Goal: Task Accomplishment & Management: Use online tool/utility

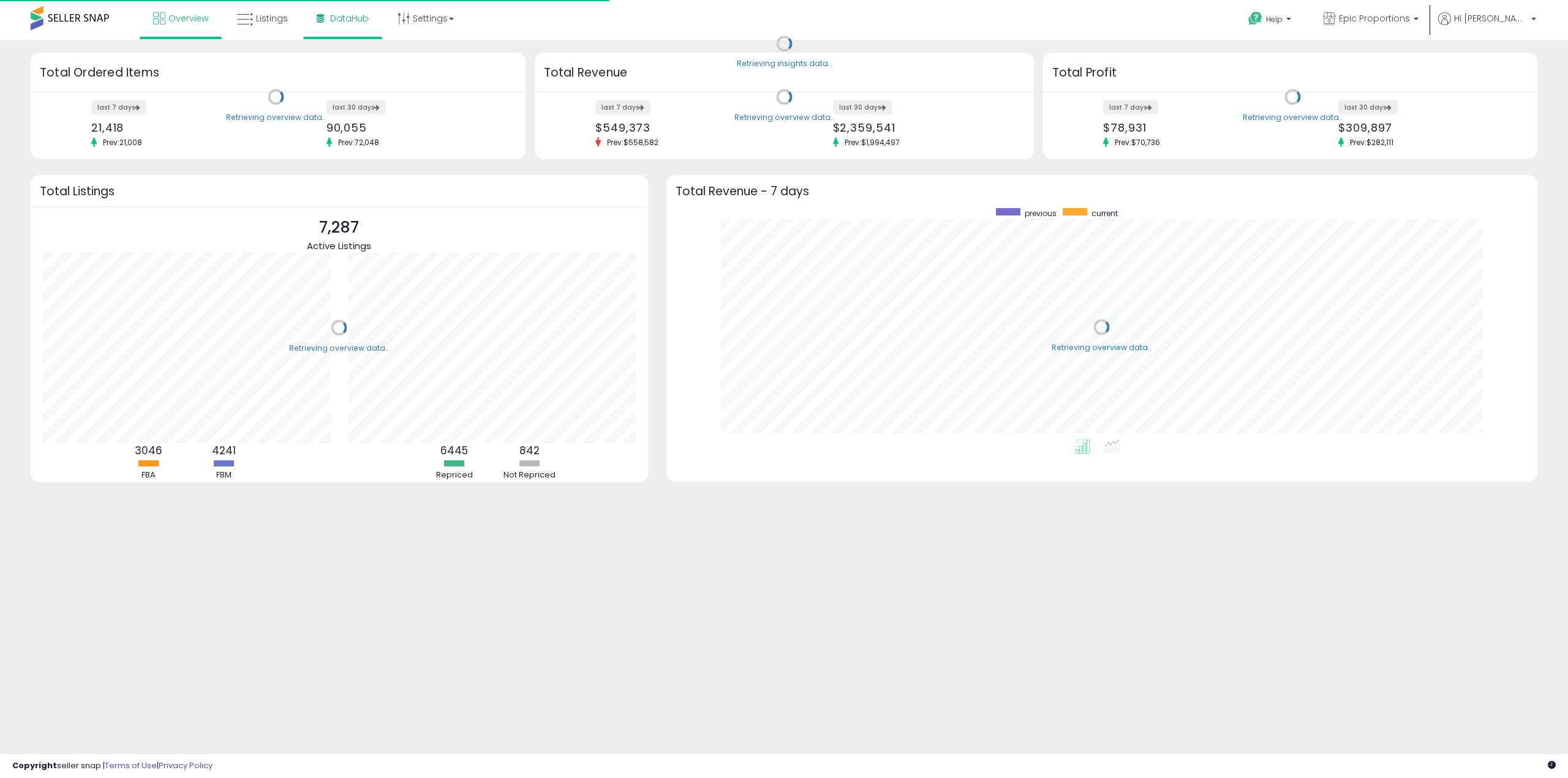
scroll to position [232, 846]
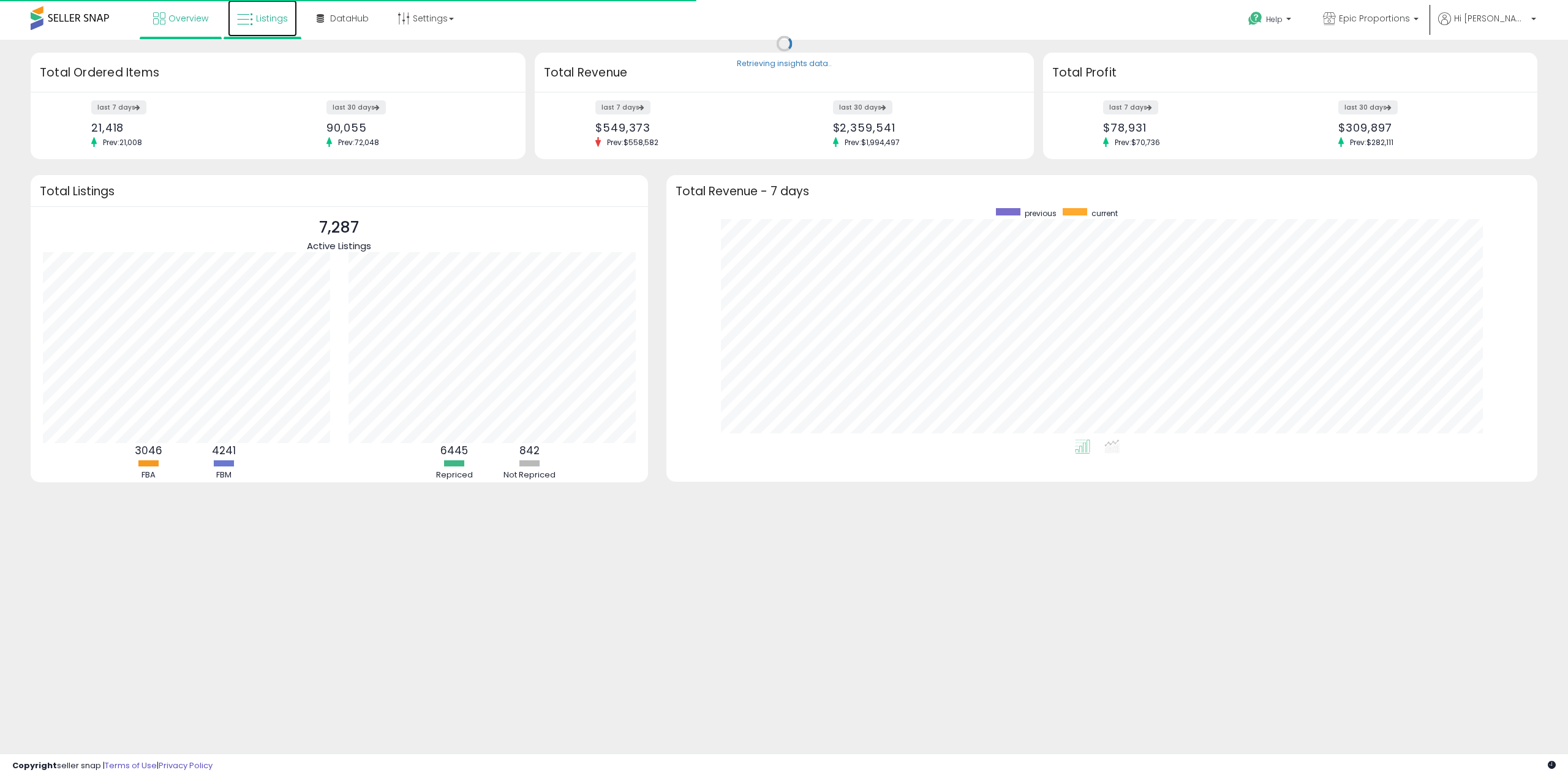
click at [270, 23] on span "Listings" at bounding box center [273, 18] width 32 height 12
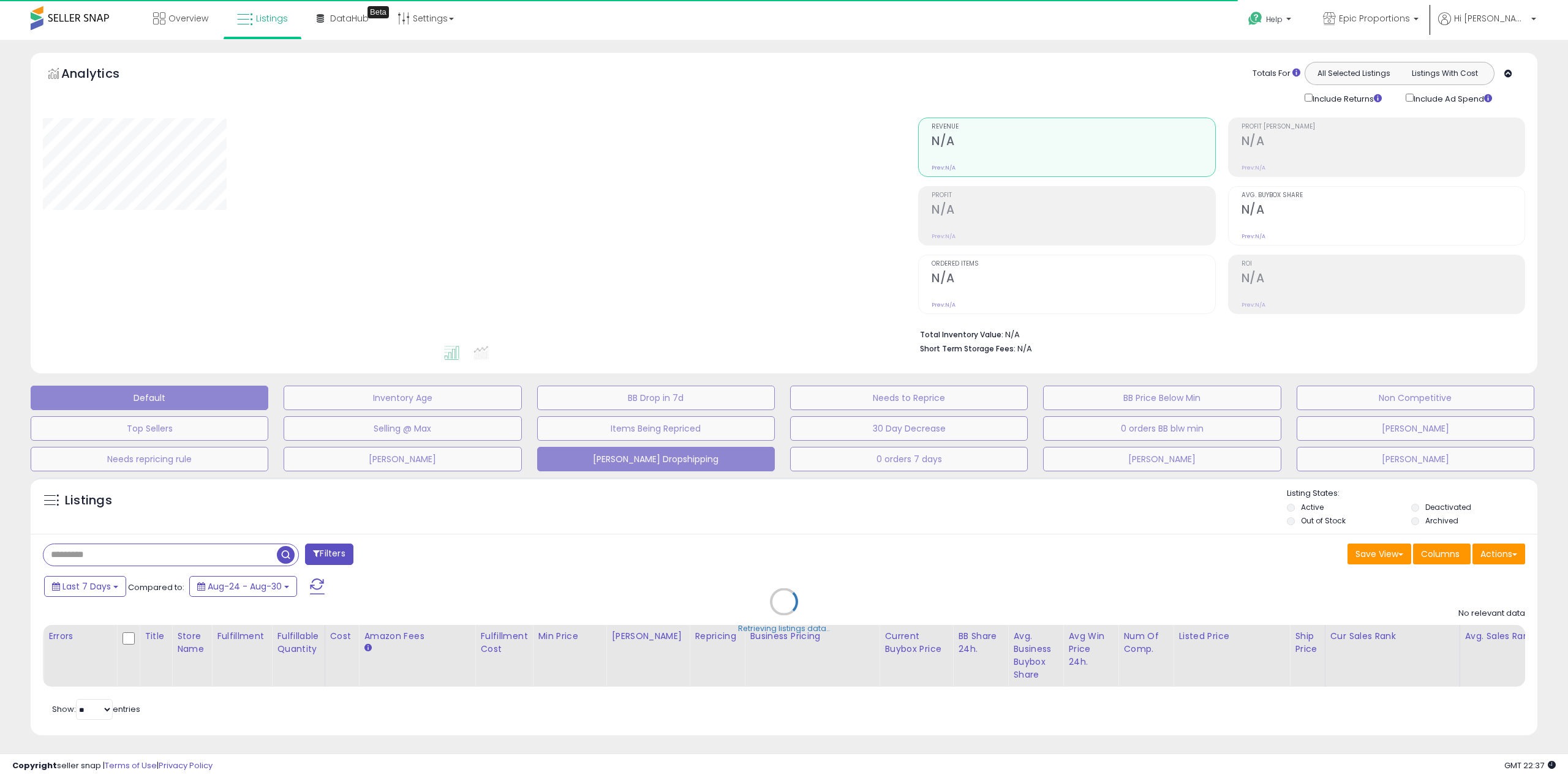
click at [722, 458] on button "[PERSON_NAME] Dropshipping" at bounding box center [656, 459] width 238 height 25
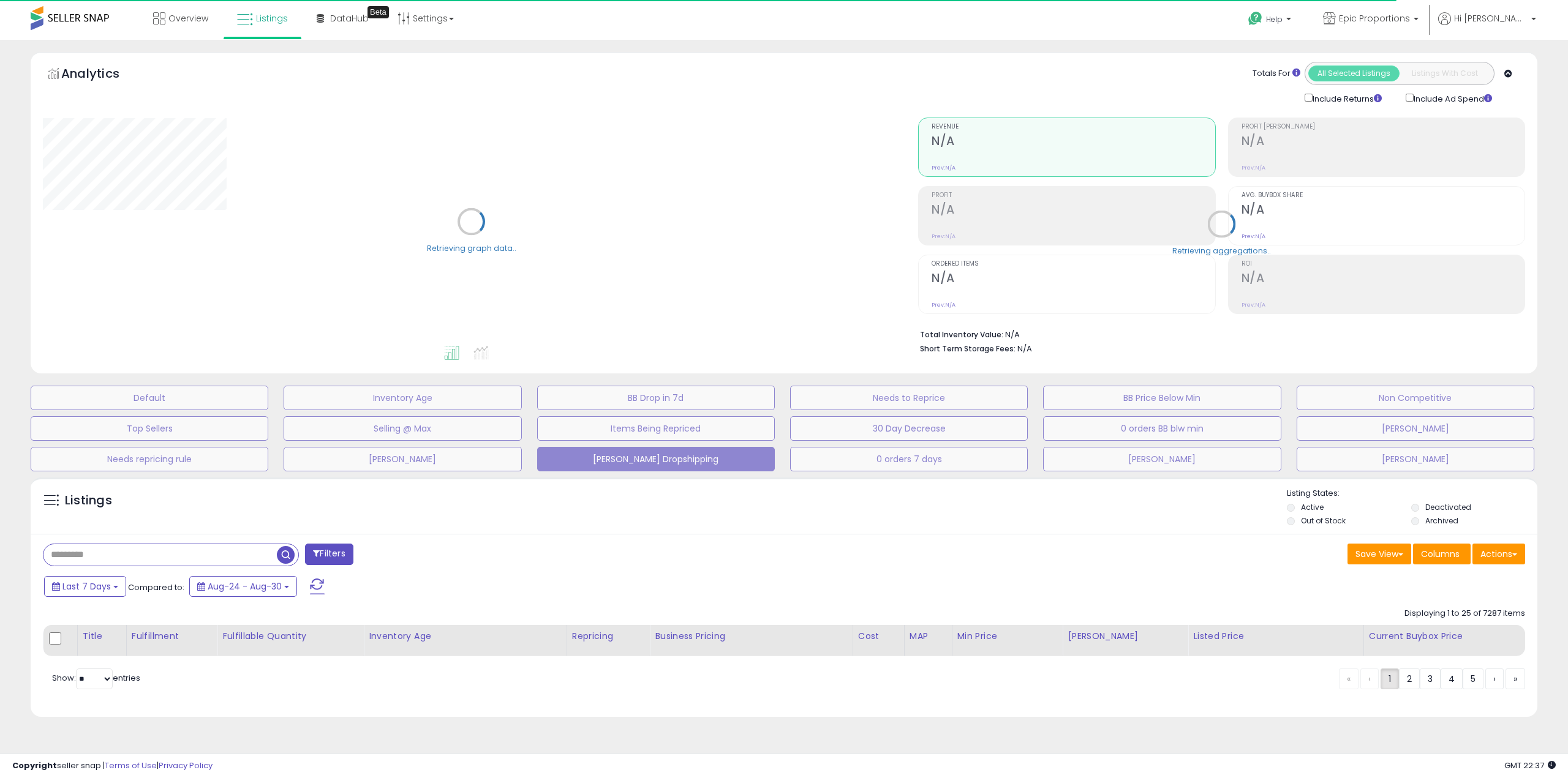
click at [119, 551] on input "text" at bounding box center [160, 554] width 233 height 21
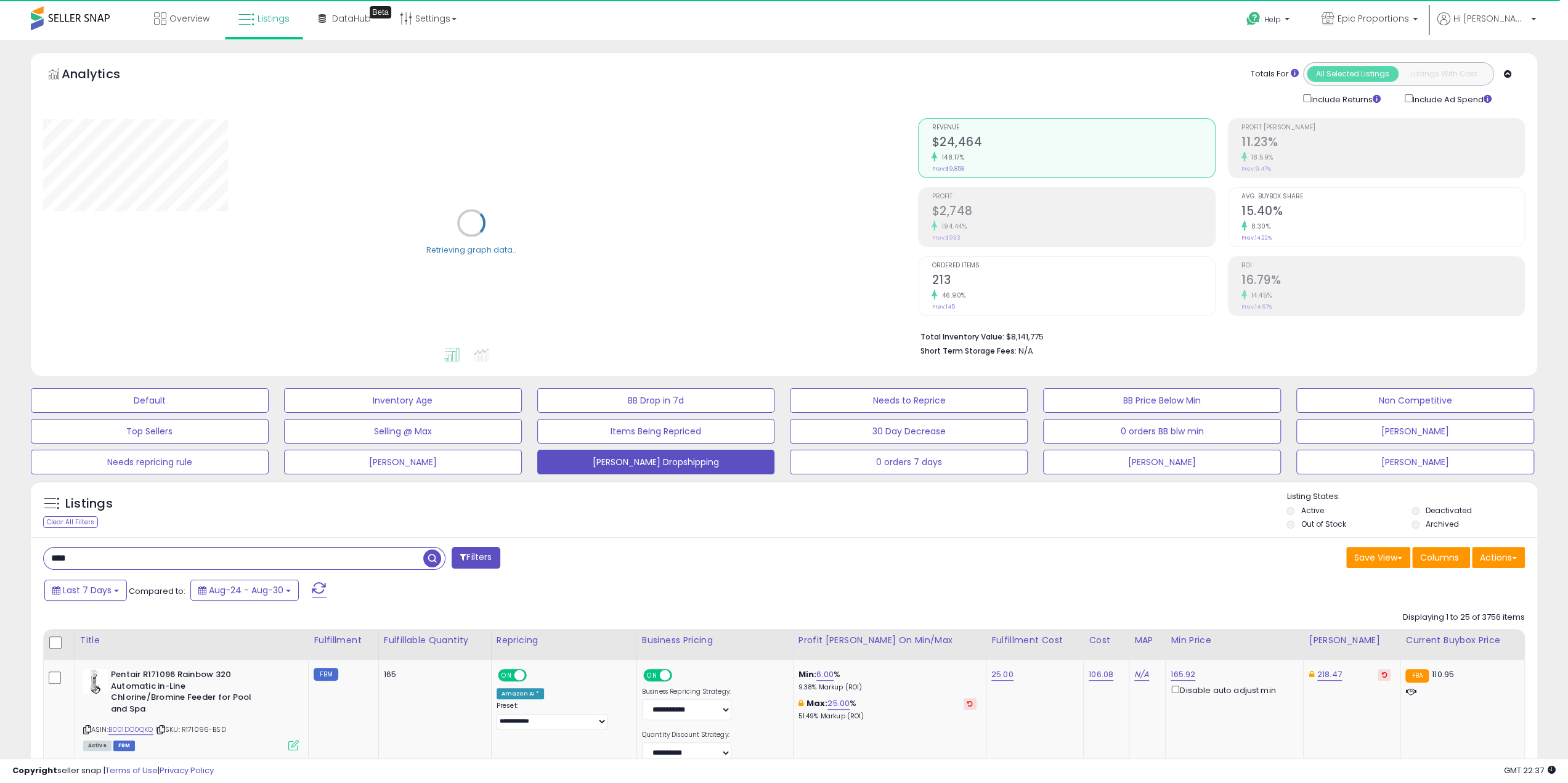
type input "**********"
click at [440, 558] on span "button" at bounding box center [432, 558] width 18 height 18
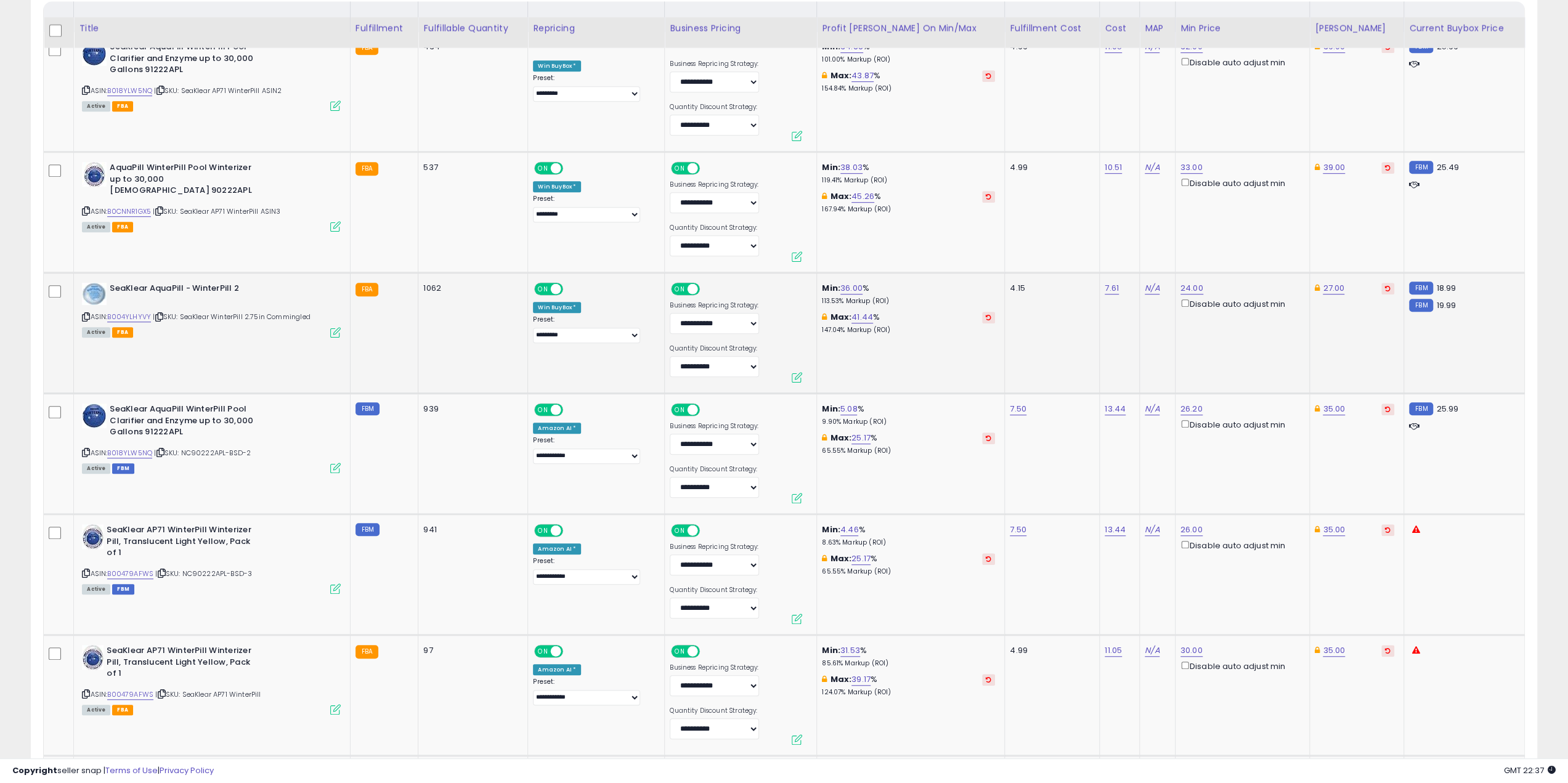
scroll to position [493, 0]
